Goal: Information Seeking & Learning: Find specific fact

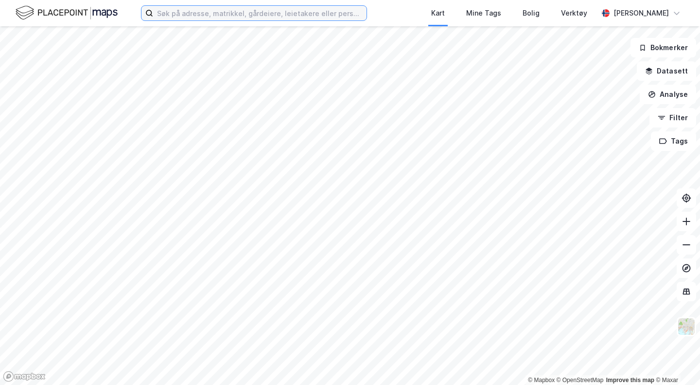
click at [220, 6] on label at bounding box center [254, 13] width 226 height 16
click at [220, 6] on input at bounding box center [260, 13] width 214 height 15
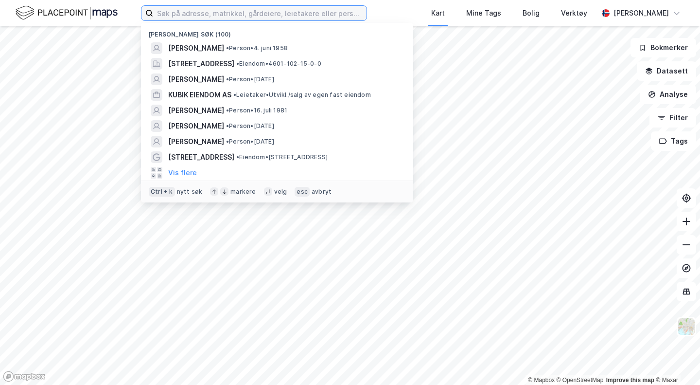
paste input "[PERSON_NAME]"
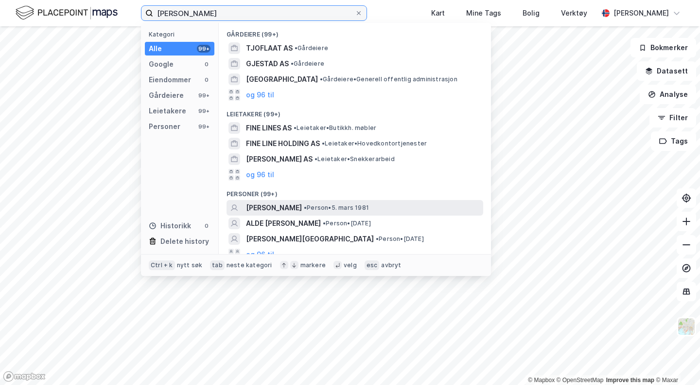
type input "[PERSON_NAME]"
click at [302, 213] on span "[PERSON_NAME]" at bounding box center [274, 208] width 56 height 12
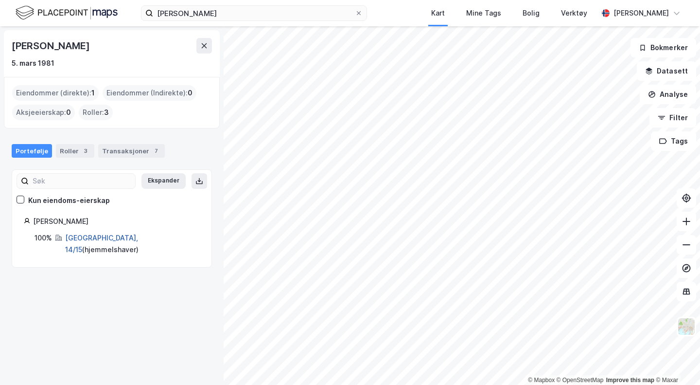
click at [95, 237] on link "[GEOGRAPHIC_DATA], 14/15" at bounding box center [101, 243] width 73 height 20
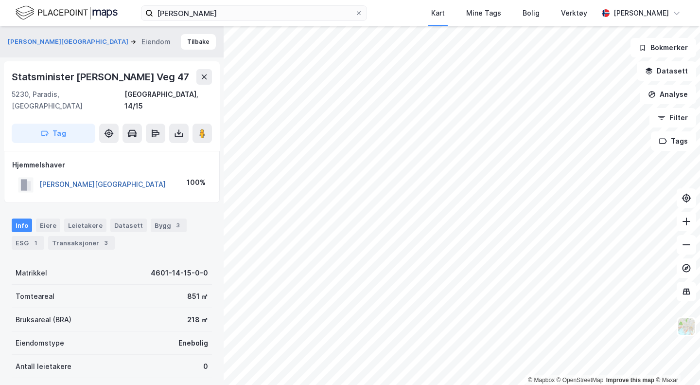
click at [0, 0] on button "[PERSON_NAME][GEOGRAPHIC_DATA]" at bounding box center [0, 0] width 0 height 0
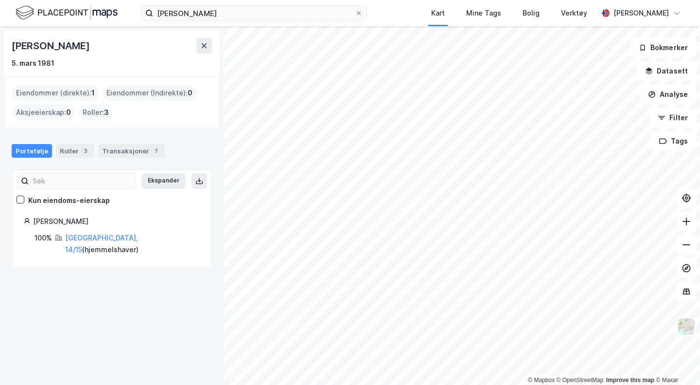
drag, startPoint x: 130, startPoint y: 41, endPoint x: 6, endPoint y: 44, distance: 123.6
click at [6, 44] on div "[PERSON_NAME] [DATE]" at bounding box center [112, 53] width 216 height 47
copy div "[PERSON_NAME]"
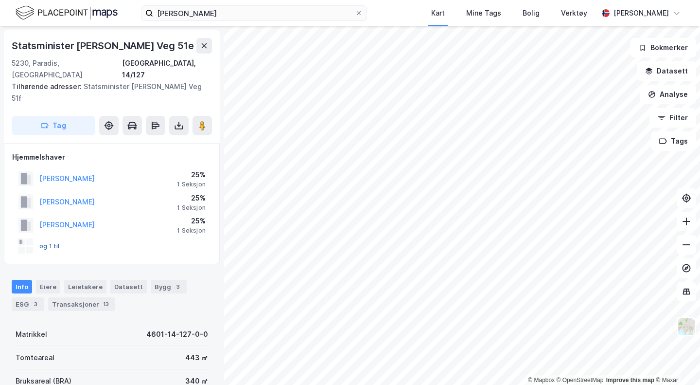
click at [0, 0] on button "og 1 til" at bounding box center [0, 0] width 0 height 0
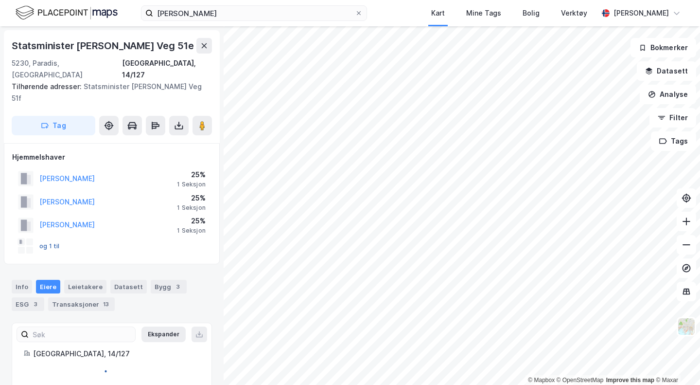
scroll to position [27, 0]
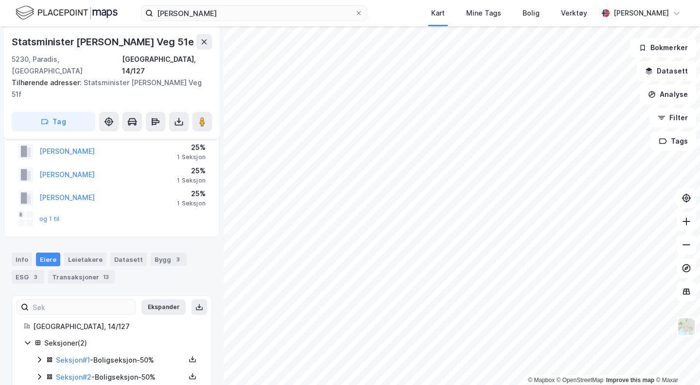
click at [42, 354] on div "Seksjon # 1 - Boligseksjon - 50%" at bounding box center [118, 360] width 164 height 12
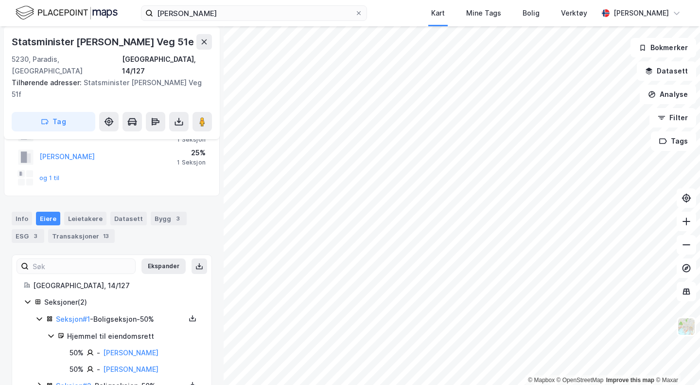
scroll to position [77, 0]
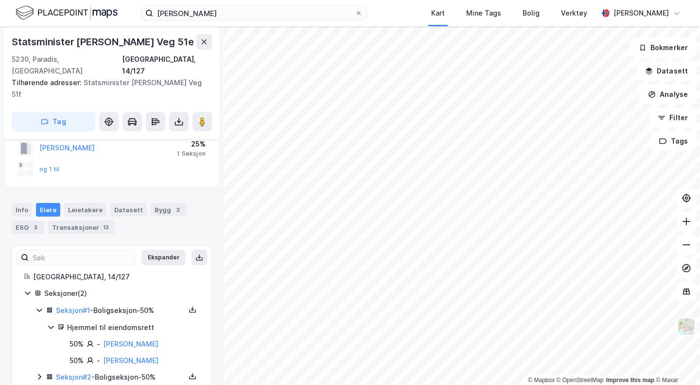
click at [36, 373] on icon at bounding box center [40, 377] width 8 height 8
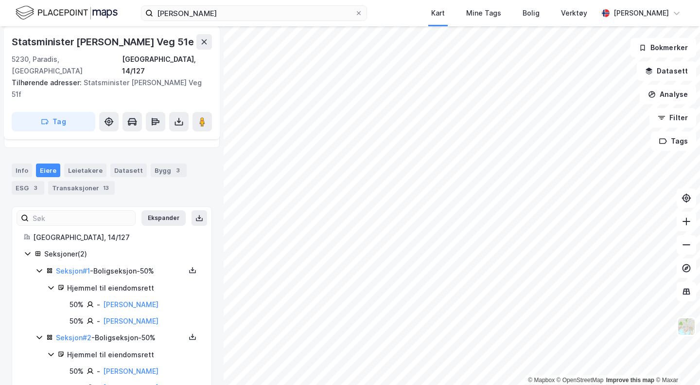
scroll to position [127, 0]
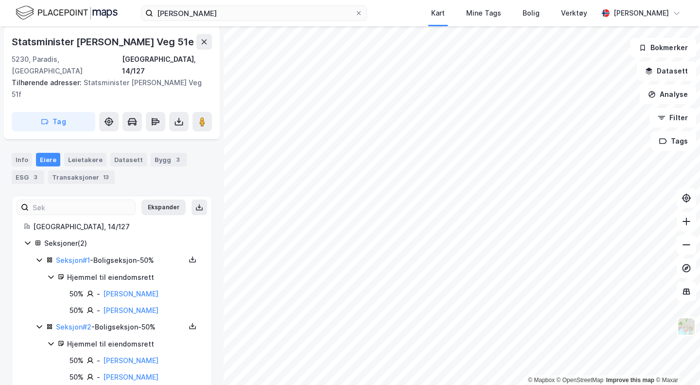
click at [73, 161] on div "Info [PERSON_NAME] Datasett Bygg 3 ESG 3 Transaksjoner 13" at bounding box center [112, 164] width 224 height 47
click at [73, 170] on div "Transaksjoner 13" at bounding box center [81, 177] width 67 height 14
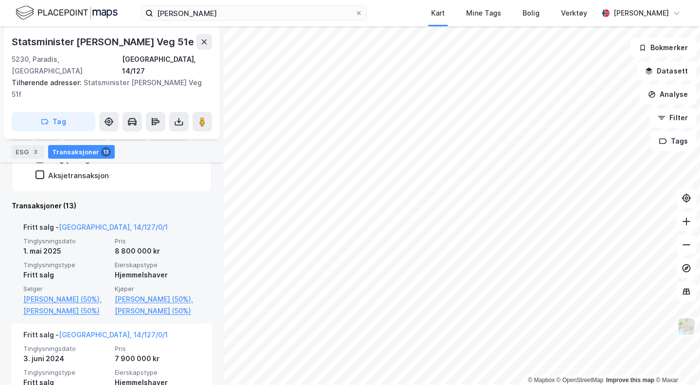
scroll to position [289, 0]
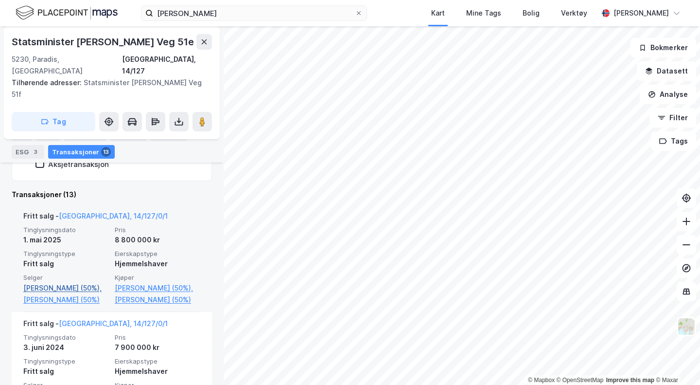
click at [85, 282] on link "[PERSON_NAME] (50%)," at bounding box center [66, 288] width 86 height 12
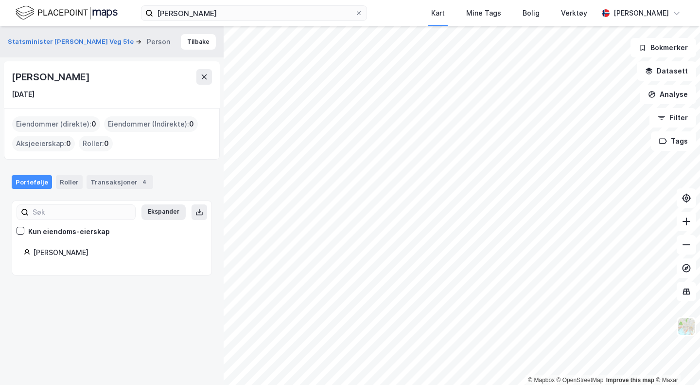
drag, startPoint x: 157, startPoint y: 72, endPoint x: 0, endPoint y: 73, distance: 157.1
click at [0, 73] on div "Statsminister [PERSON_NAME] Veg 51e Person [PERSON_NAME] [DATE] Eiendommer (dir…" at bounding box center [112, 205] width 224 height 358
copy div "[PERSON_NAME]"
click at [125, 67] on div "[PERSON_NAME] [DATE]" at bounding box center [112, 84] width 216 height 47
